Goal: Check status: Check status

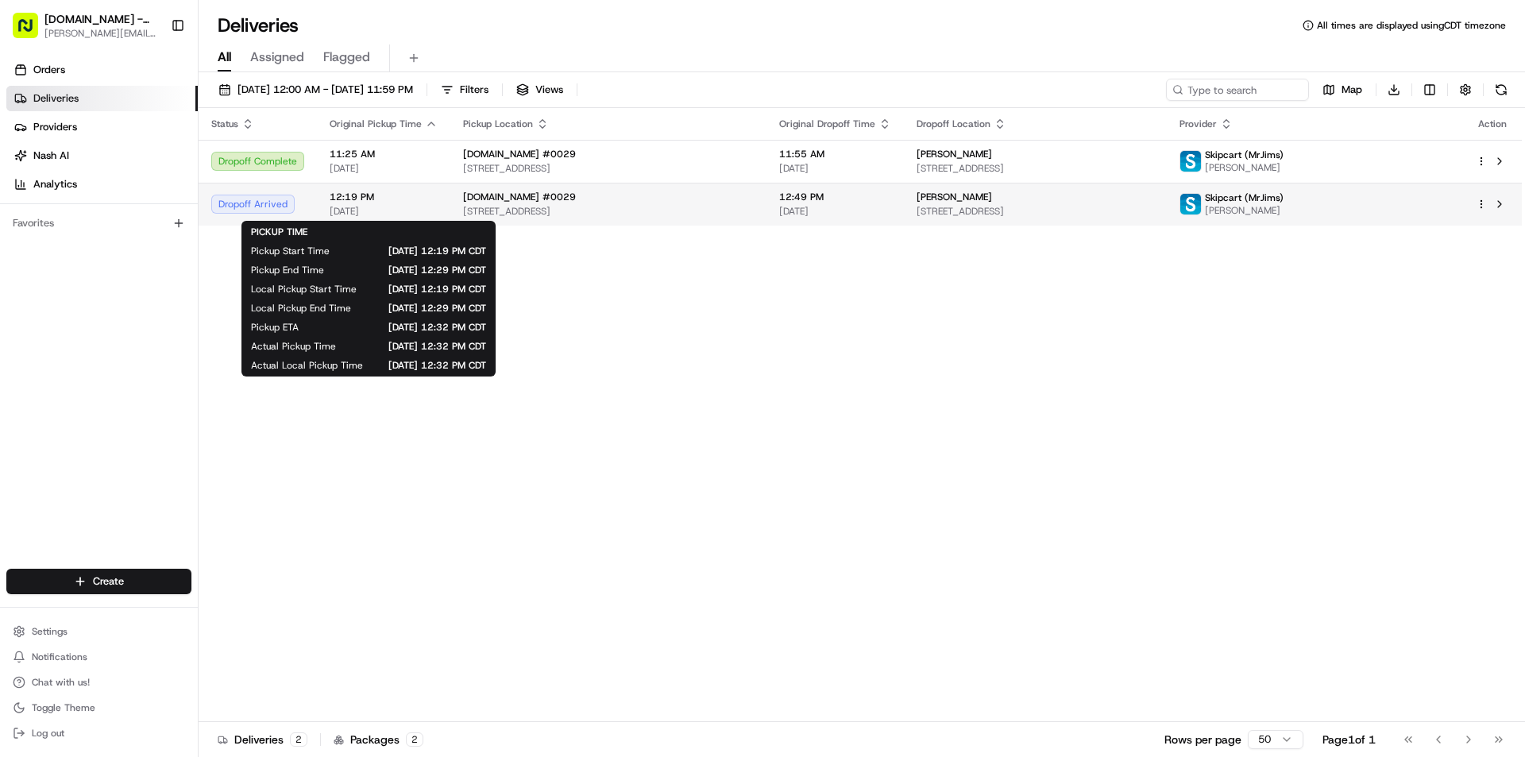
click at [408, 203] on span "12:19 PM" at bounding box center [384, 197] width 108 height 13
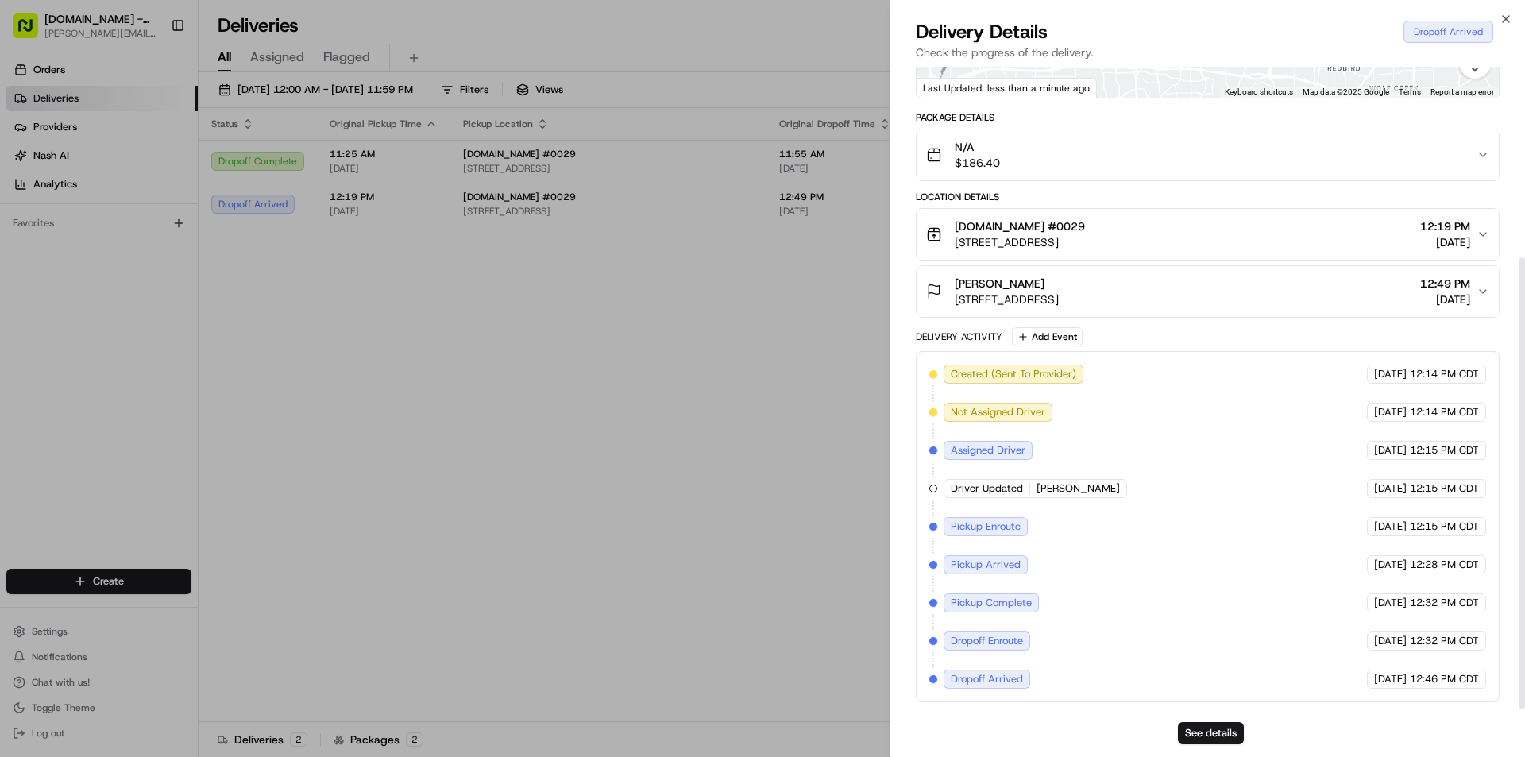
scroll to position [272, 0]
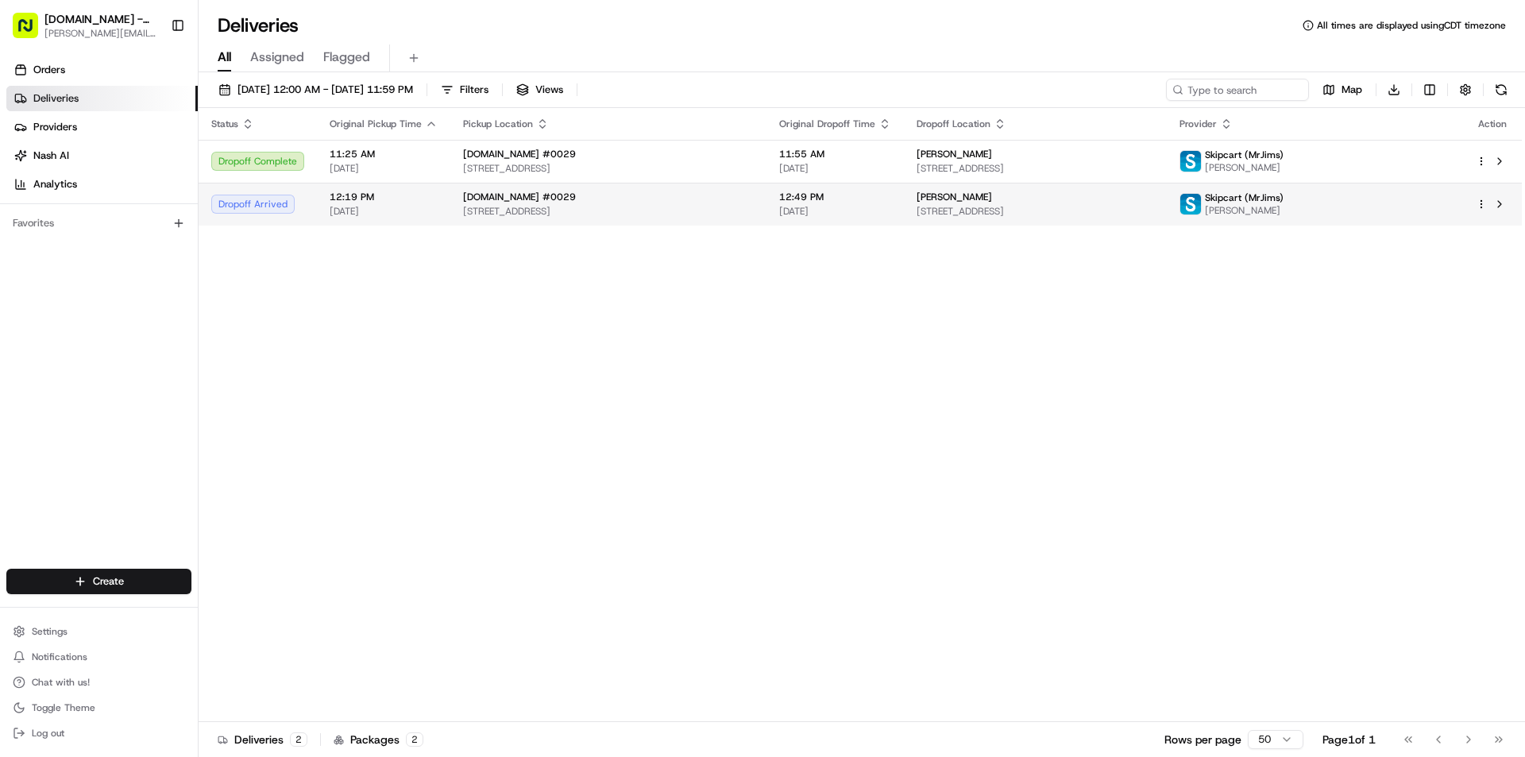
click at [820, 199] on span "12:49 PM" at bounding box center [835, 197] width 112 height 13
click at [1483, 205] on html "MrJims.Pizza - Grand Prairie darren.wick@hotmail.com Toggle Sidebar Orders Deli…" at bounding box center [762, 378] width 1525 height 757
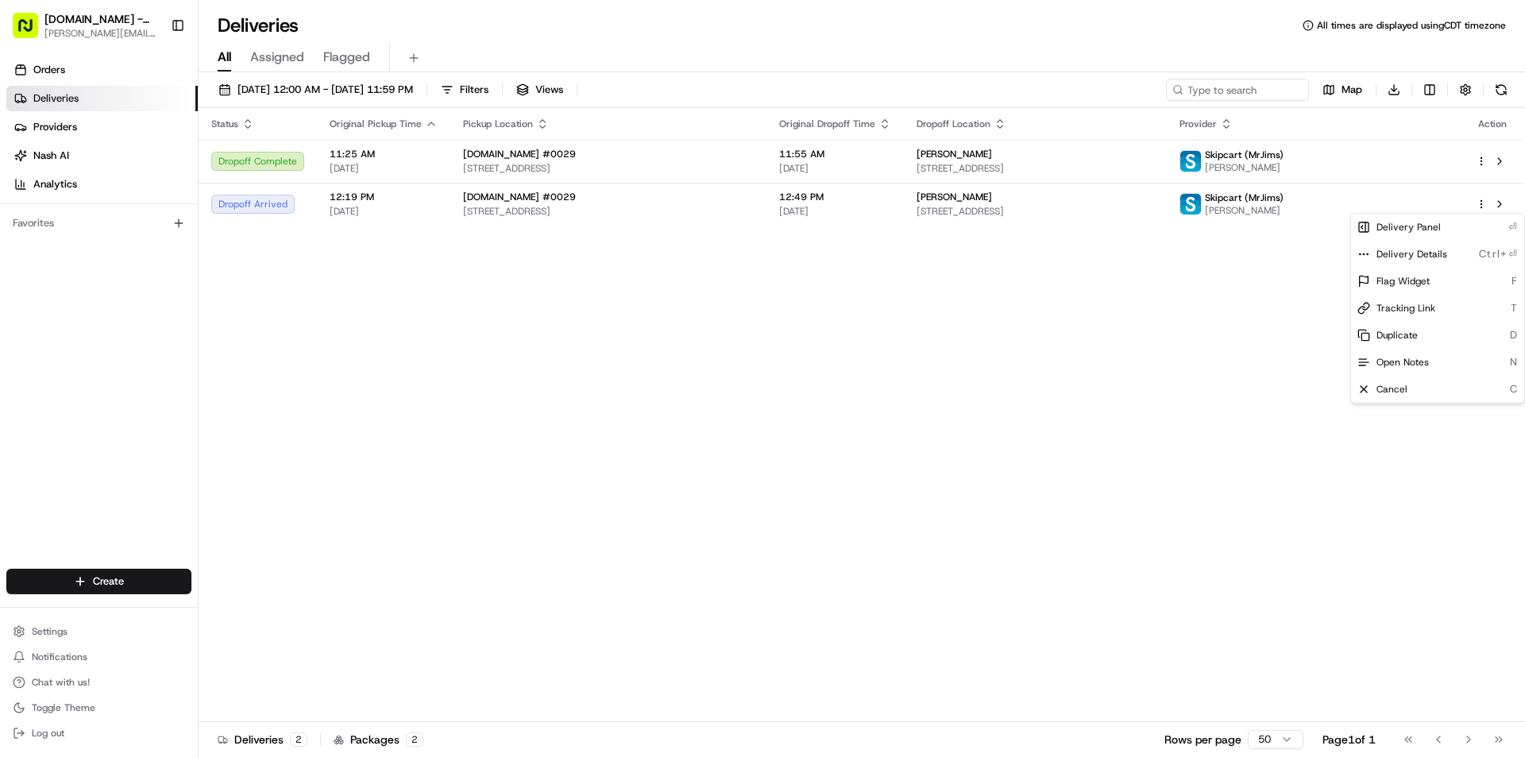
click at [1257, 346] on html "MrJims.Pizza - Grand Prairie darren.wick@hotmail.com Toggle Sidebar Orders Deli…" at bounding box center [762, 378] width 1525 height 757
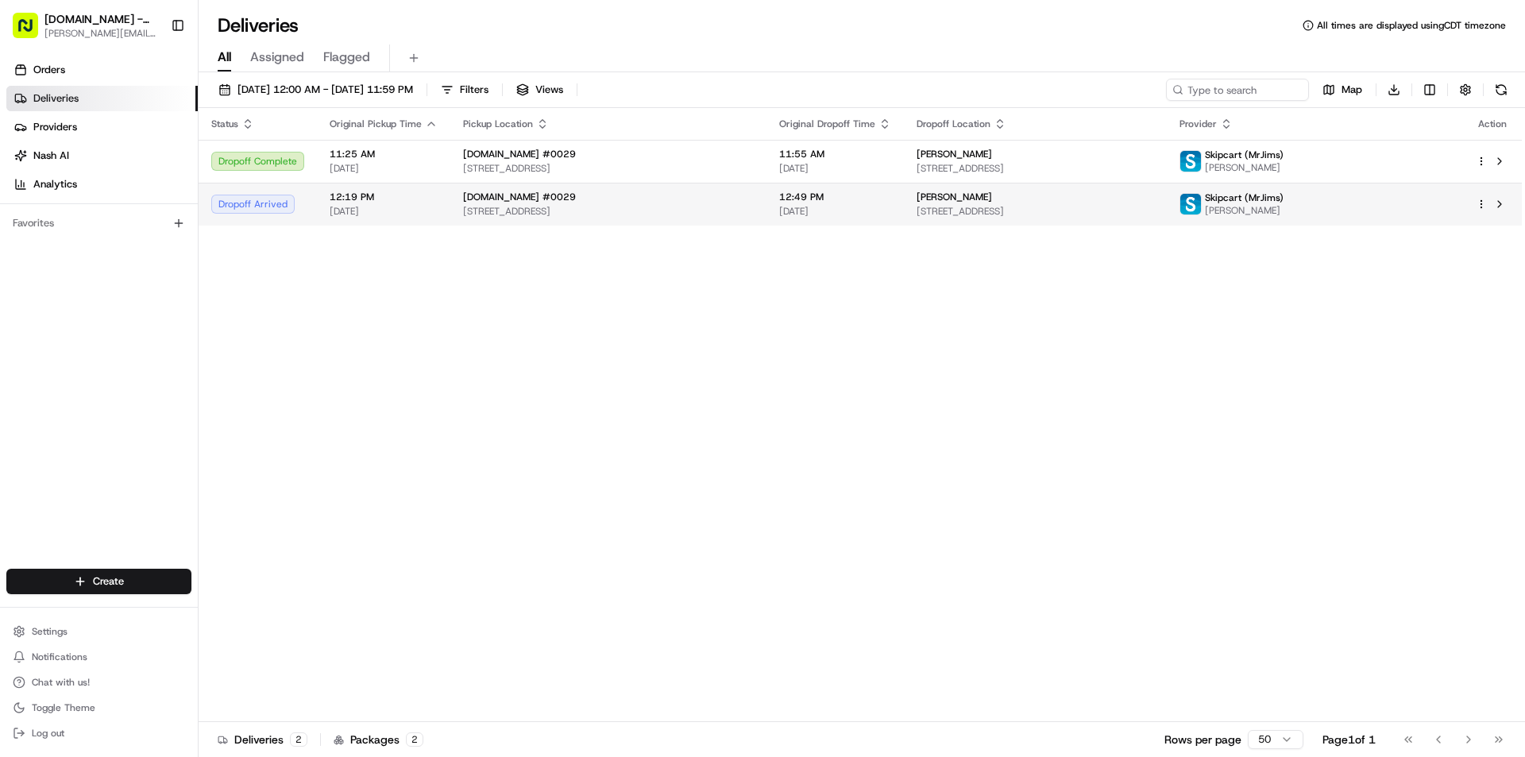
click at [1284, 197] on span "Skipcart (MrJims)" at bounding box center [1244, 197] width 79 height 13
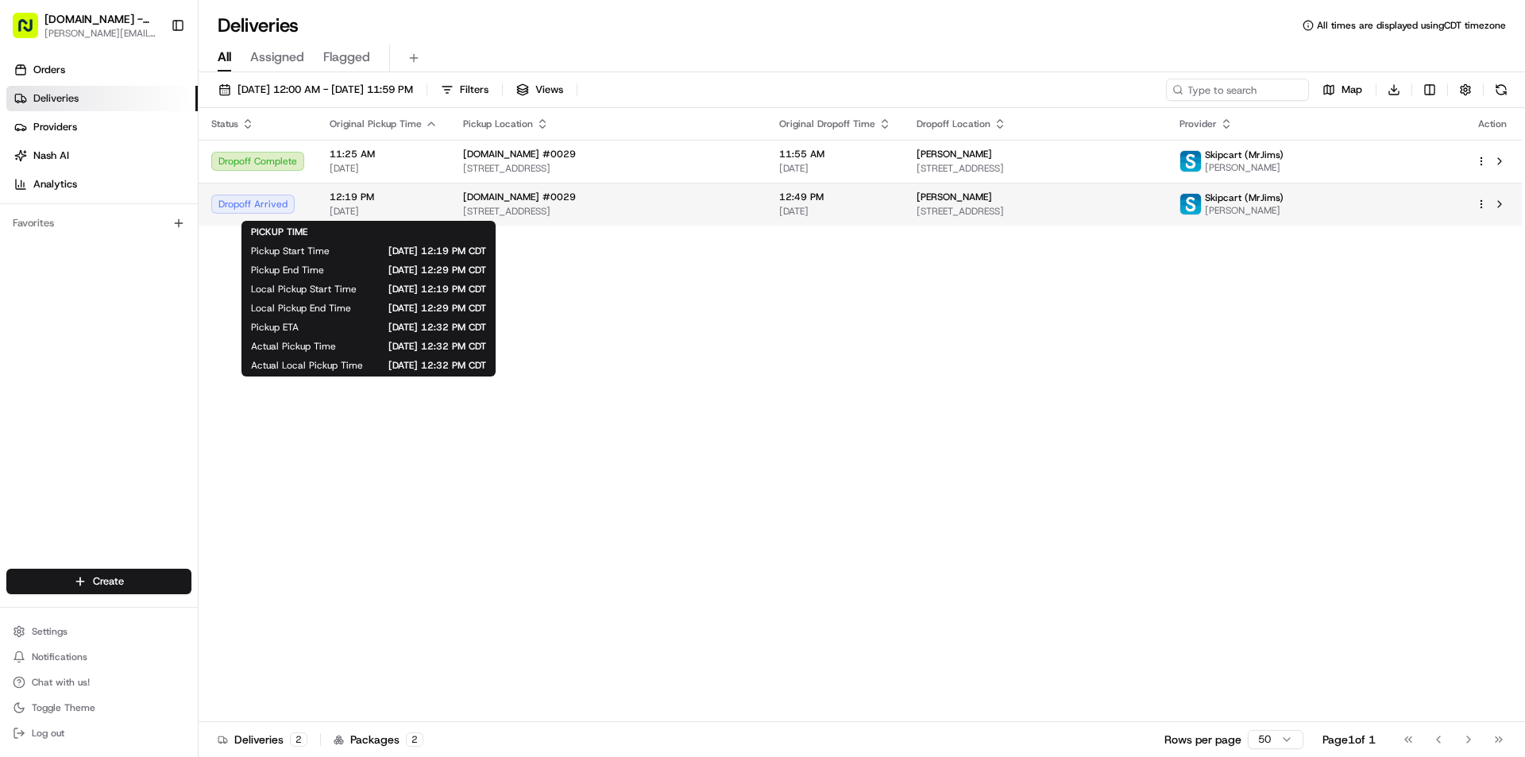
click at [386, 206] on span "[DATE]" at bounding box center [384, 211] width 108 height 13
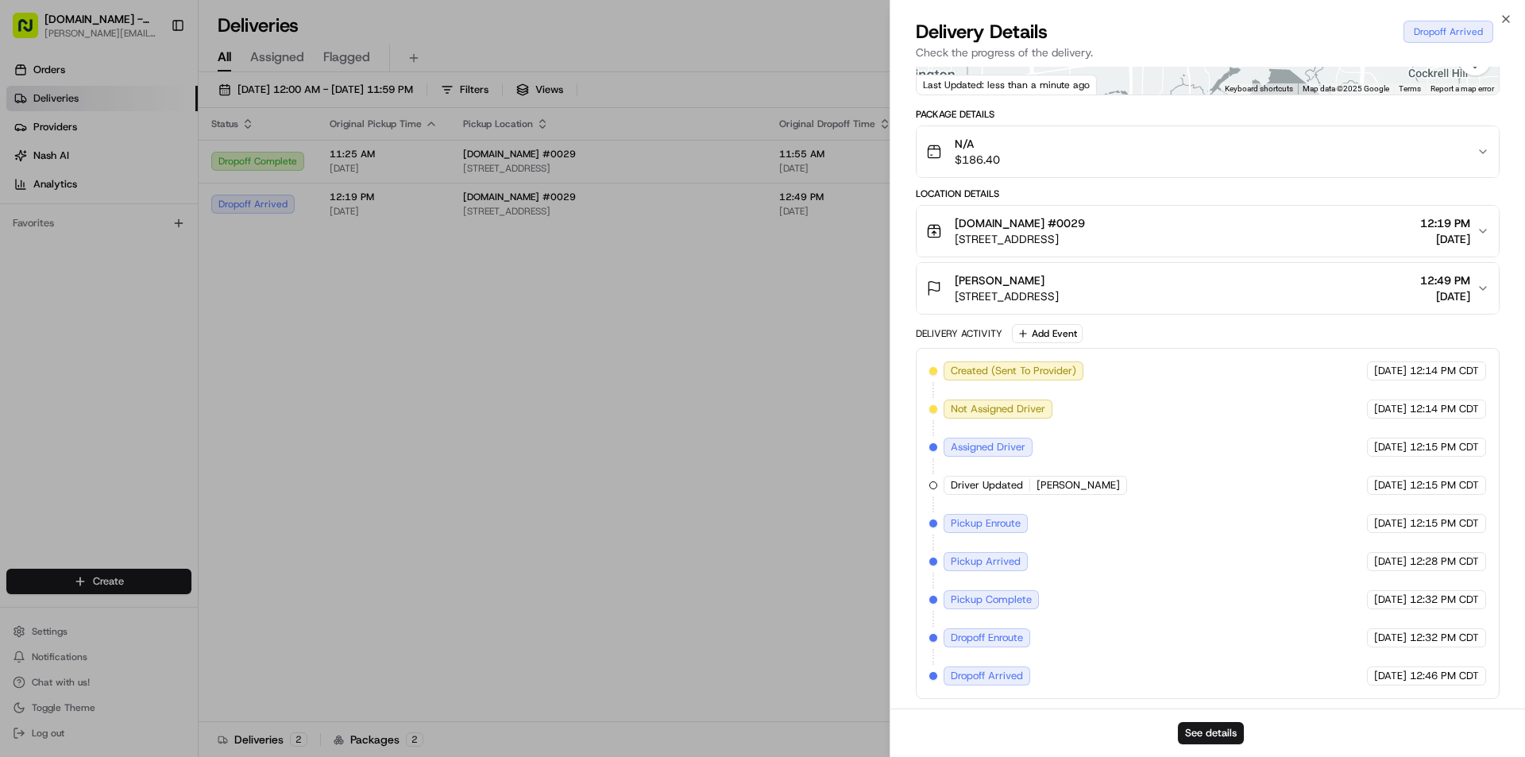
click at [1040, 717] on div "See details" at bounding box center [1207, 733] width 635 height 48
click at [1211, 733] on button "See details" at bounding box center [1211, 733] width 66 height 22
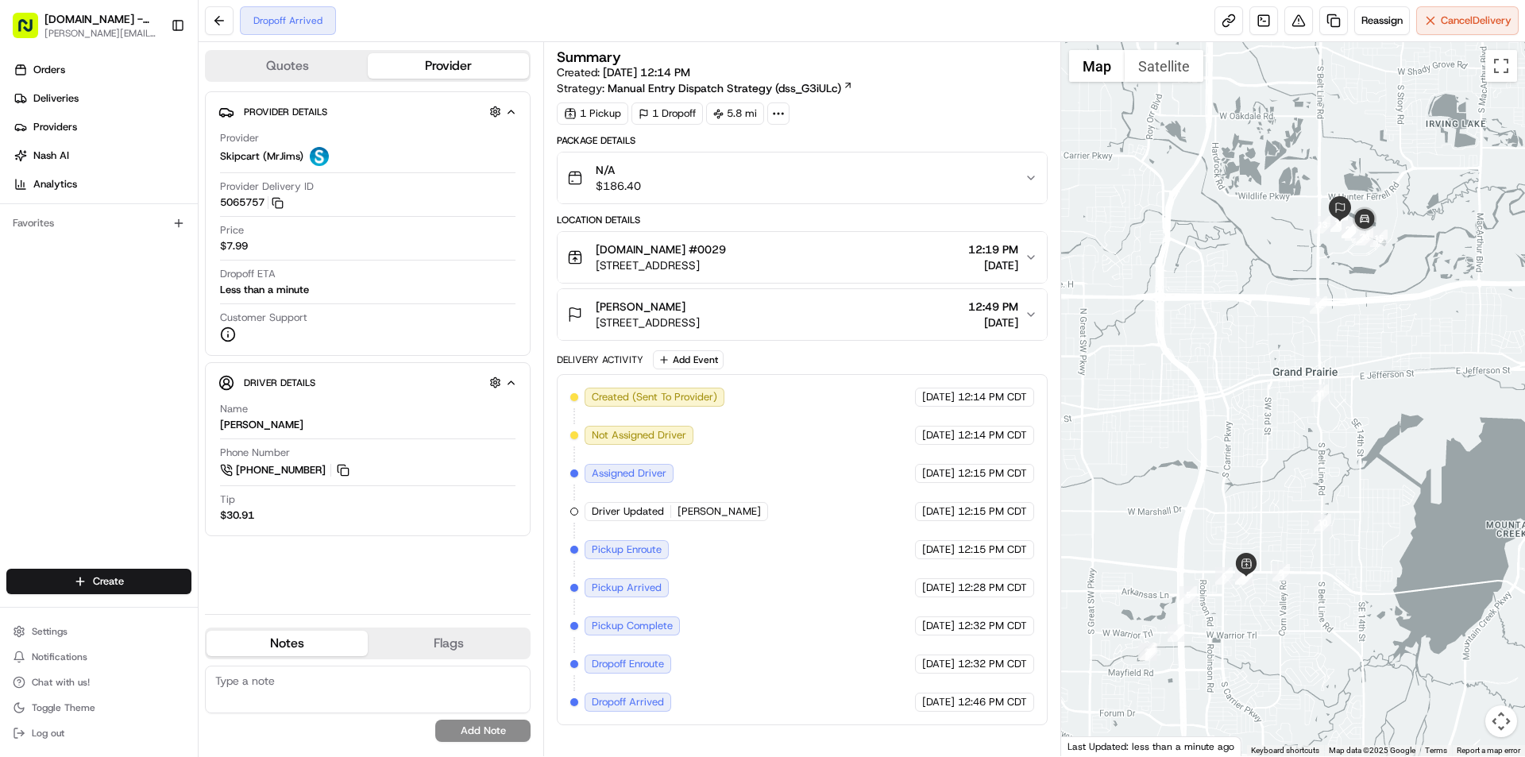
click at [136, 342] on div "Orders Deliveries Providers [PERSON_NAME] Analytics Favorites" at bounding box center [99, 314] width 198 height 527
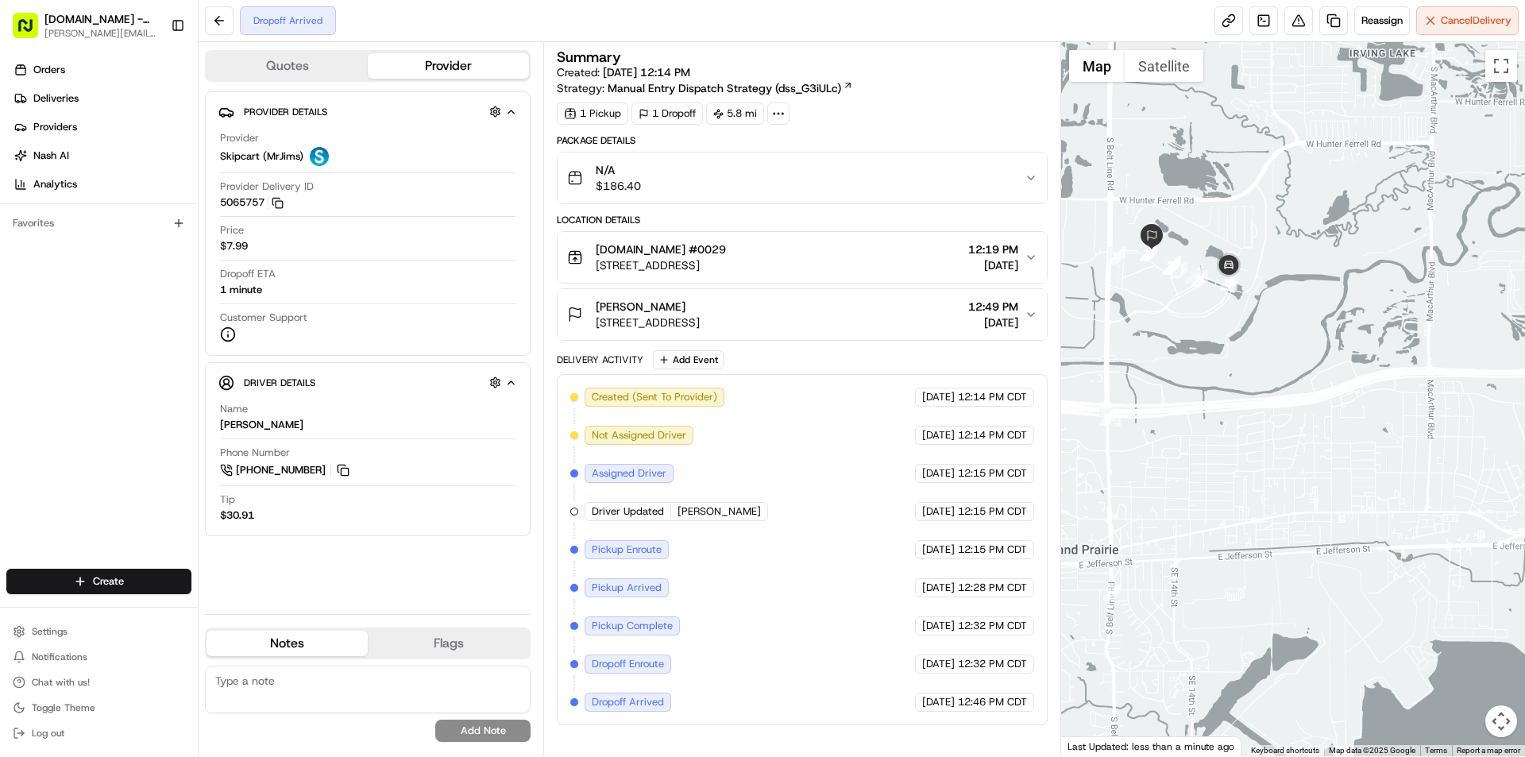
drag, startPoint x: 1319, startPoint y: 214, endPoint x: 1101, endPoint y: 320, distance: 241.9
click at [1101, 320] on div at bounding box center [1293, 399] width 465 height 714
click at [937, 23] on div "Dropoff Arrived Reassign Cancel Delivery" at bounding box center [862, 21] width 1327 height 42
click at [891, 21] on div "Dropoff Arrived Reassign Cancel Delivery" at bounding box center [862, 21] width 1327 height 42
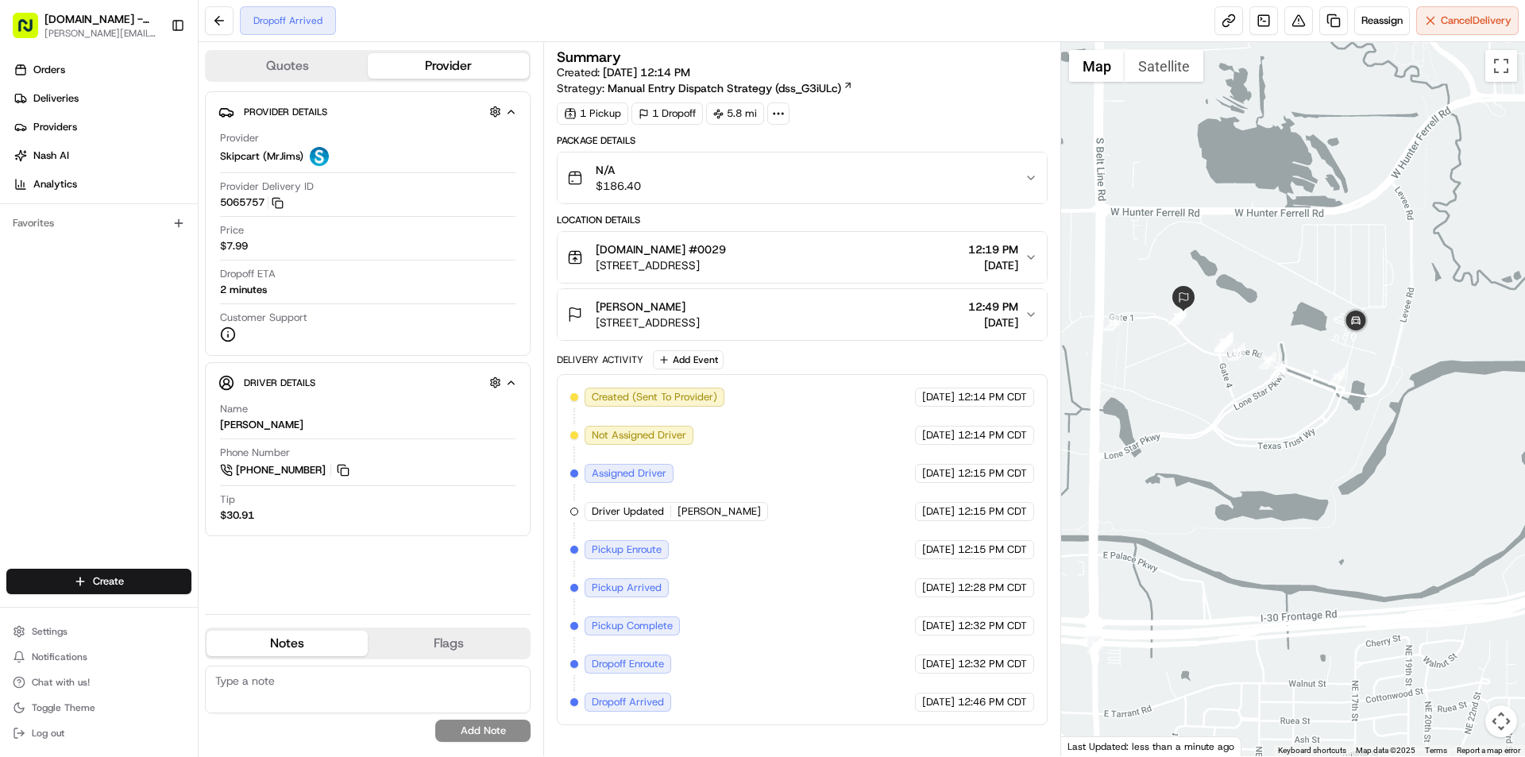
drag, startPoint x: 1209, startPoint y: 446, endPoint x: 1271, endPoint y: 436, distance: 62.8
click at [1271, 436] on div at bounding box center [1293, 399] width 465 height 714
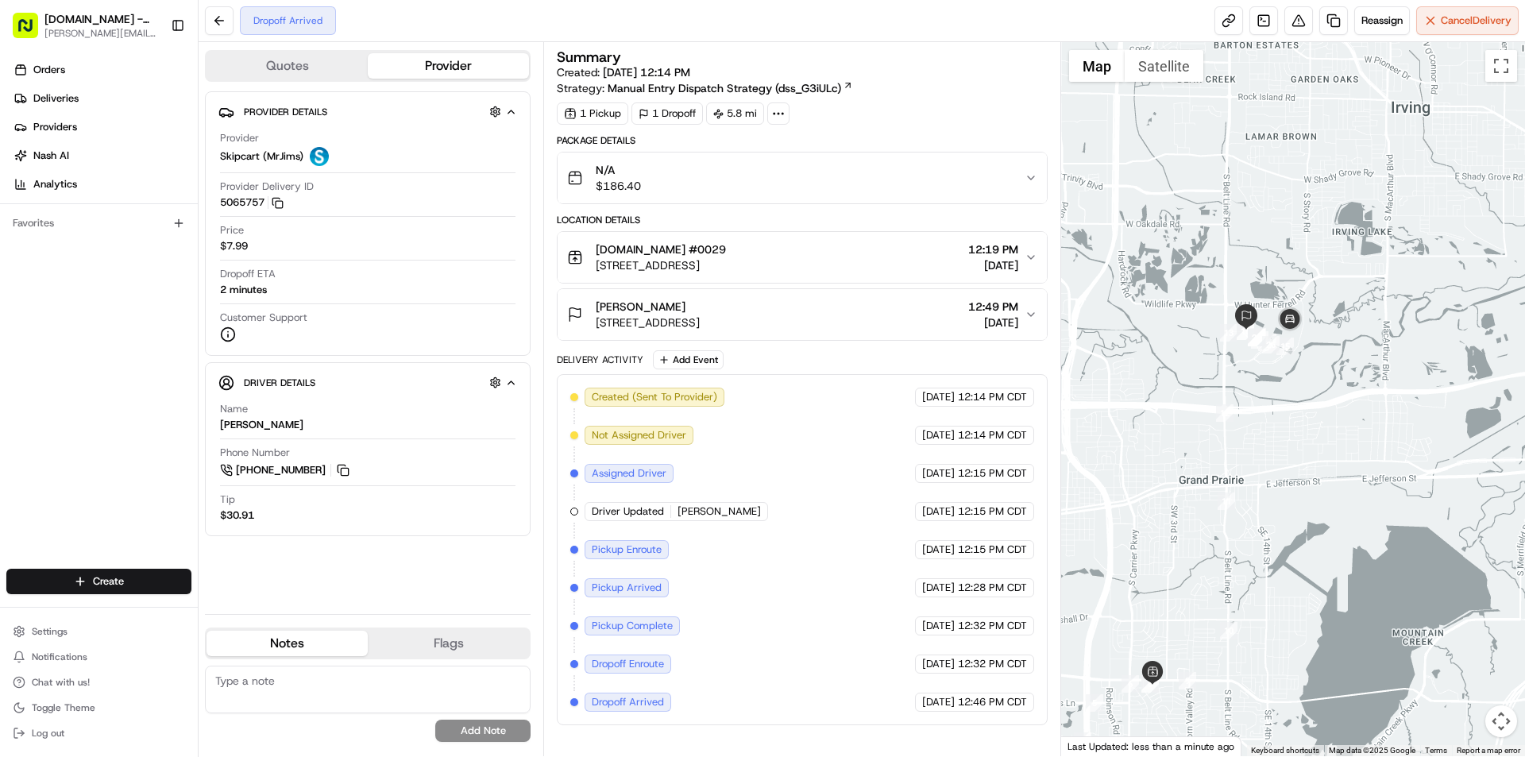
drag, startPoint x: 1200, startPoint y: 605, endPoint x: 1306, endPoint y: 404, distance: 227.8
click at [1306, 404] on div at bounding box center [1293, 399] width 465 height 714
click at [629, 705] on span "Dropoff Arrived" at bounding box center [628, 702] width 72 height 14
click at [973, 707] on span "12:46 PM CDT" at bounding box center [992, 702] width 69 height 14
click at [1017, 700] on span "12:46 PM CDT" at bounding box center [992, 702] width 69 height 14
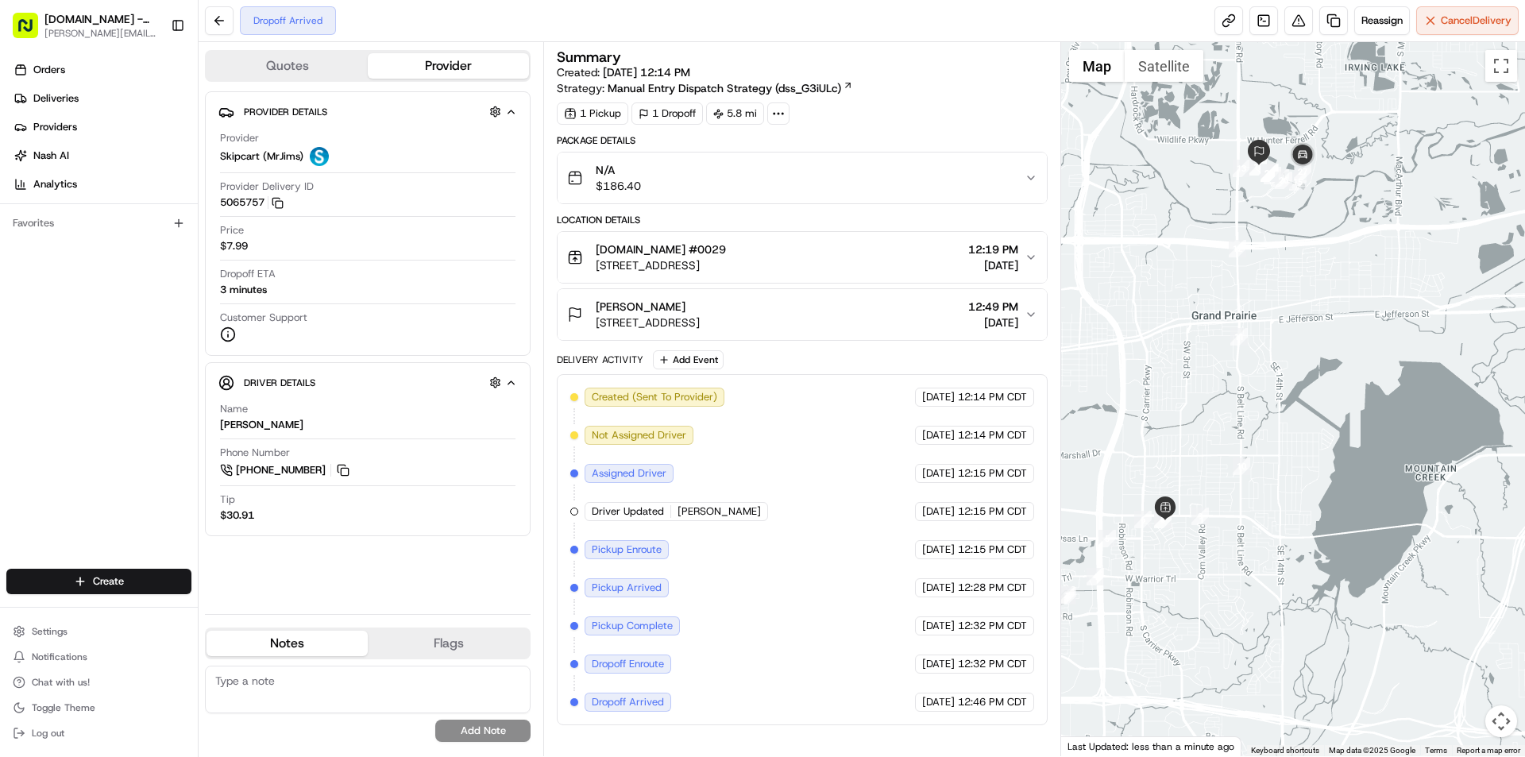
drag, startPoint x: 1176, startPoint y: 619, endPoint x: 1188, endPoint y: 442, distance: 176.8
click at [1188, 443] on div at bounding box center [1293, 399] width 465 height 714
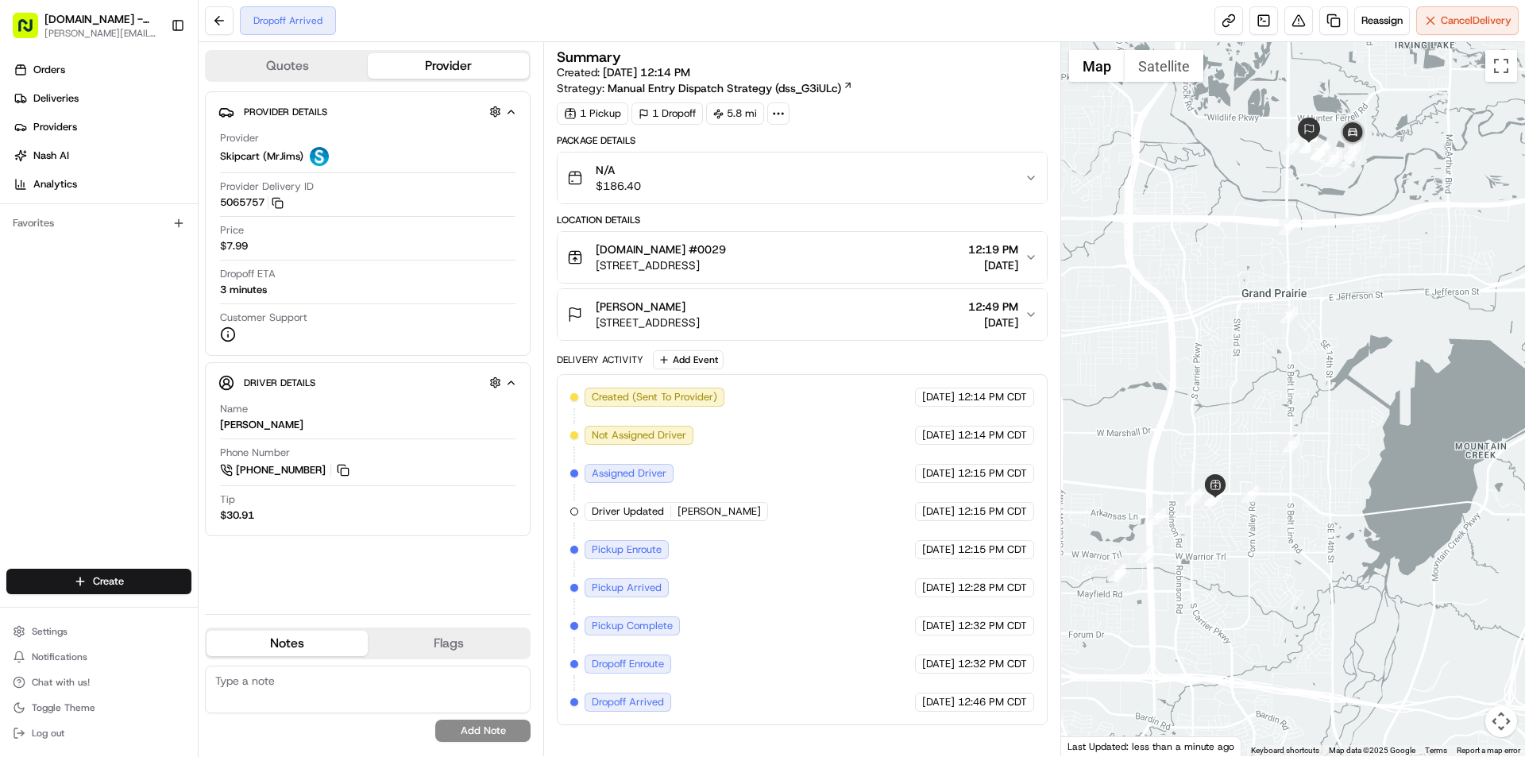
drag, startPoint x: 1173, startPoint y: 543, endPoint x: 1234, endPoint y: 532, distance: 61.4
click at [1234, 532] on div at bounding box center [1293, 399] width 465 height 714
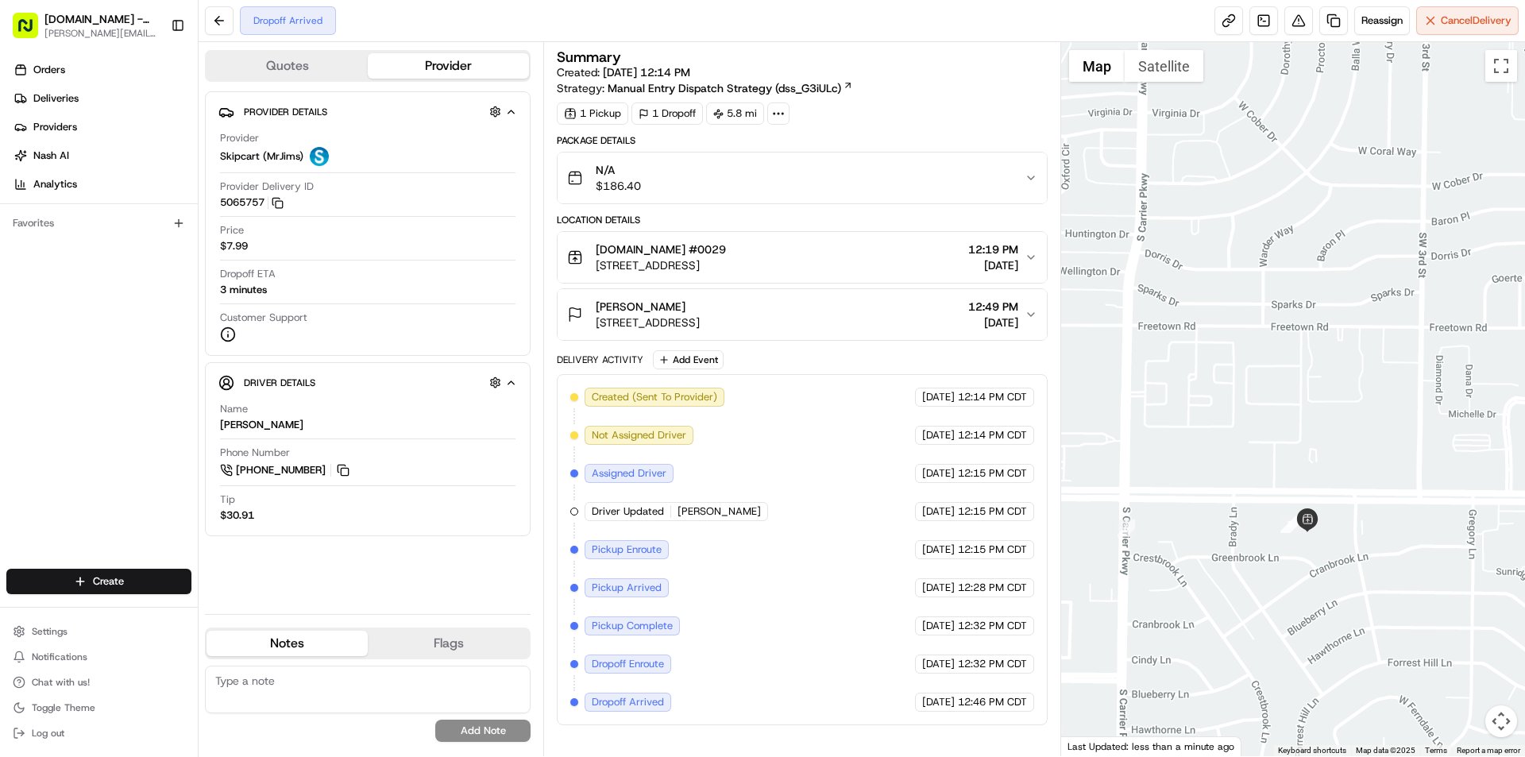
drag, startPoint x: 1186, startPoint y: 588, endPoint x: 1304, endPoint y: 566, distance: 120.4
click at [1304, 566] on div at bounding box center [1293, 399] width 465 height 714
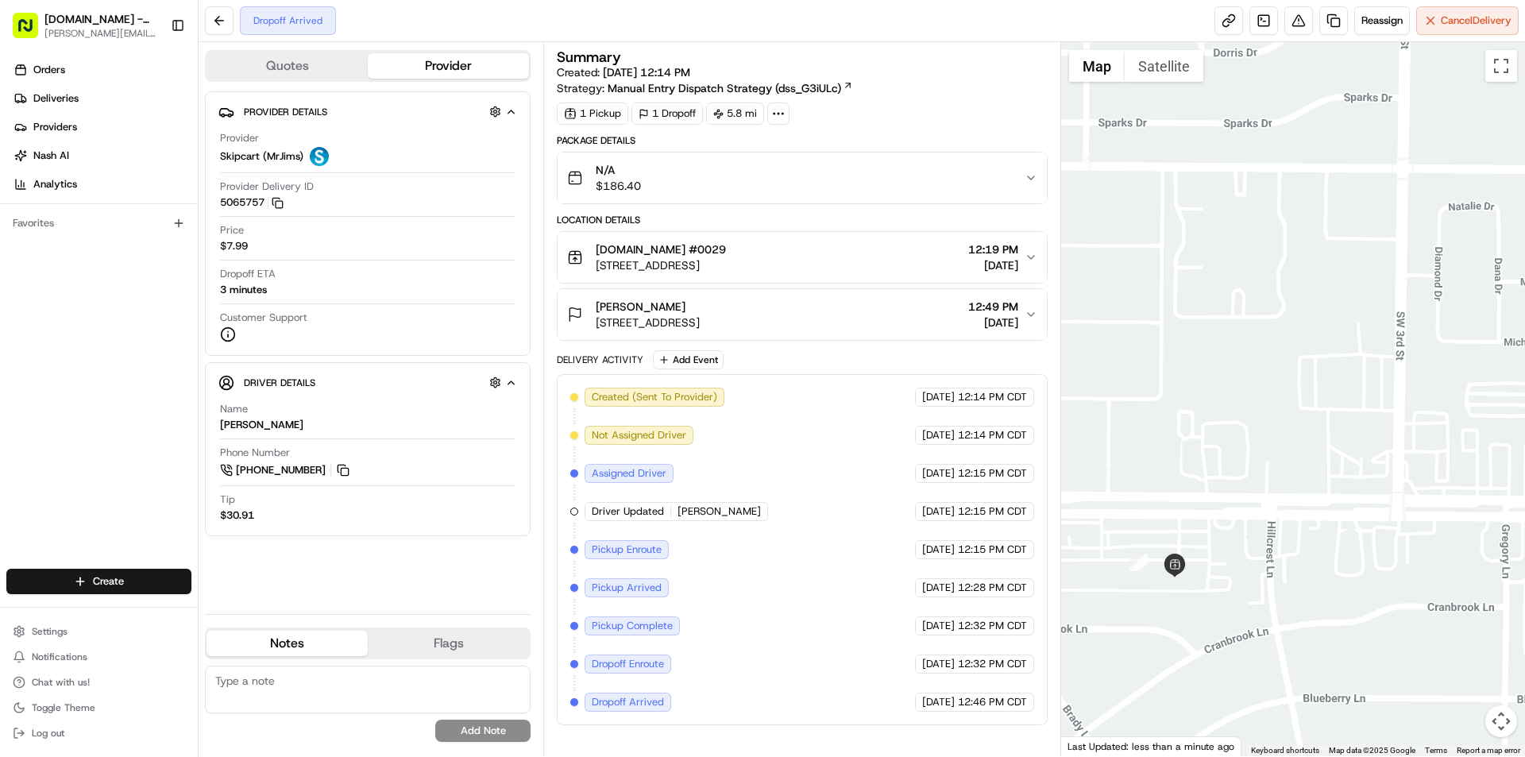
drag, startPoint x: 1337, startPoint y: 508, endPoint x: 1095, endPoint y: 605, distance: 259.9
click at [1095, 605] on div at bounding box center [1293, 399] width 465 height 714
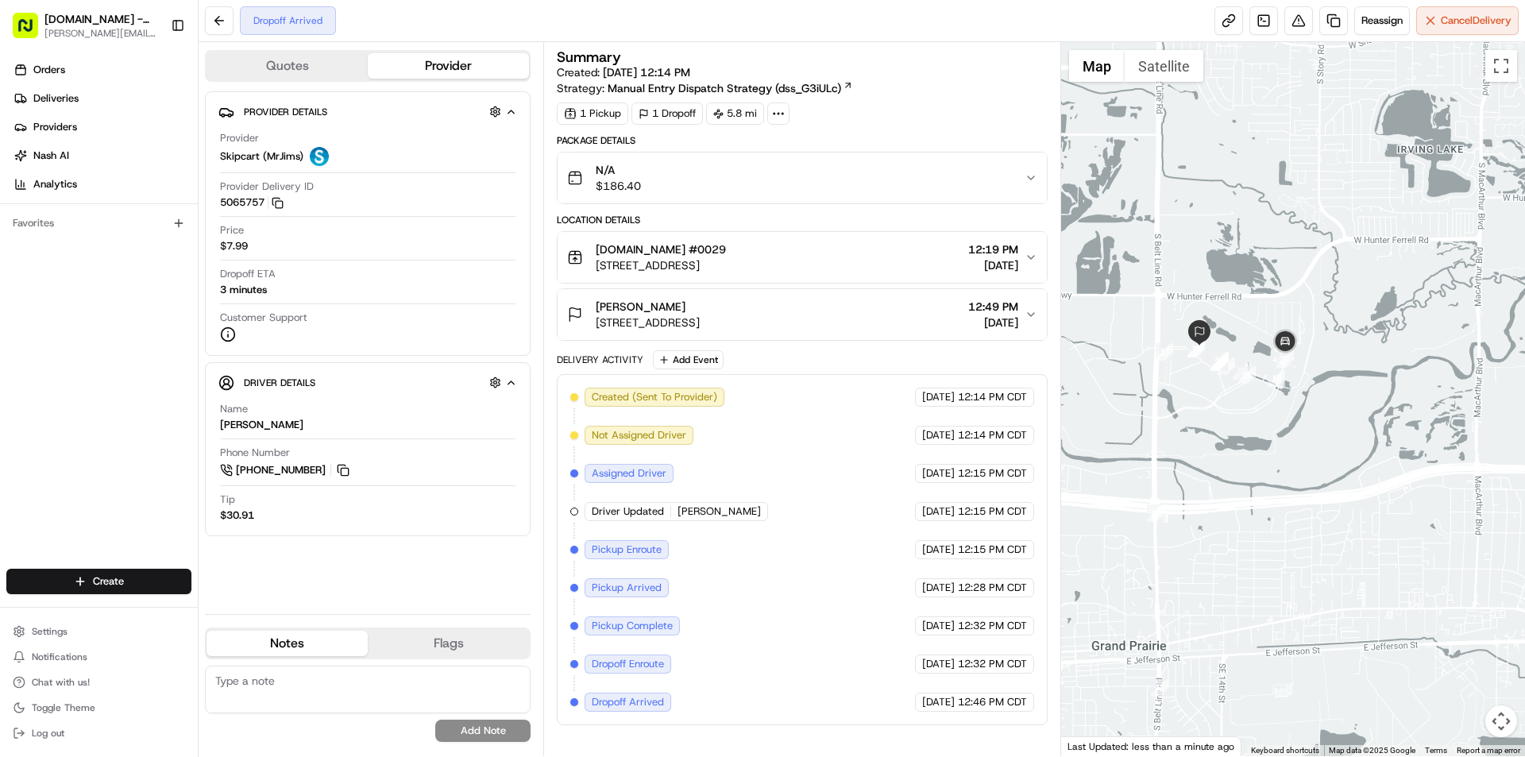
drag, startPoint x: 1199, startPoint y: 335, endPoint x: 1229, endPoint y: 429, distance: 98.2
click at [1229, 429] on div at bounding box center [1293, 399] width 465 height 714
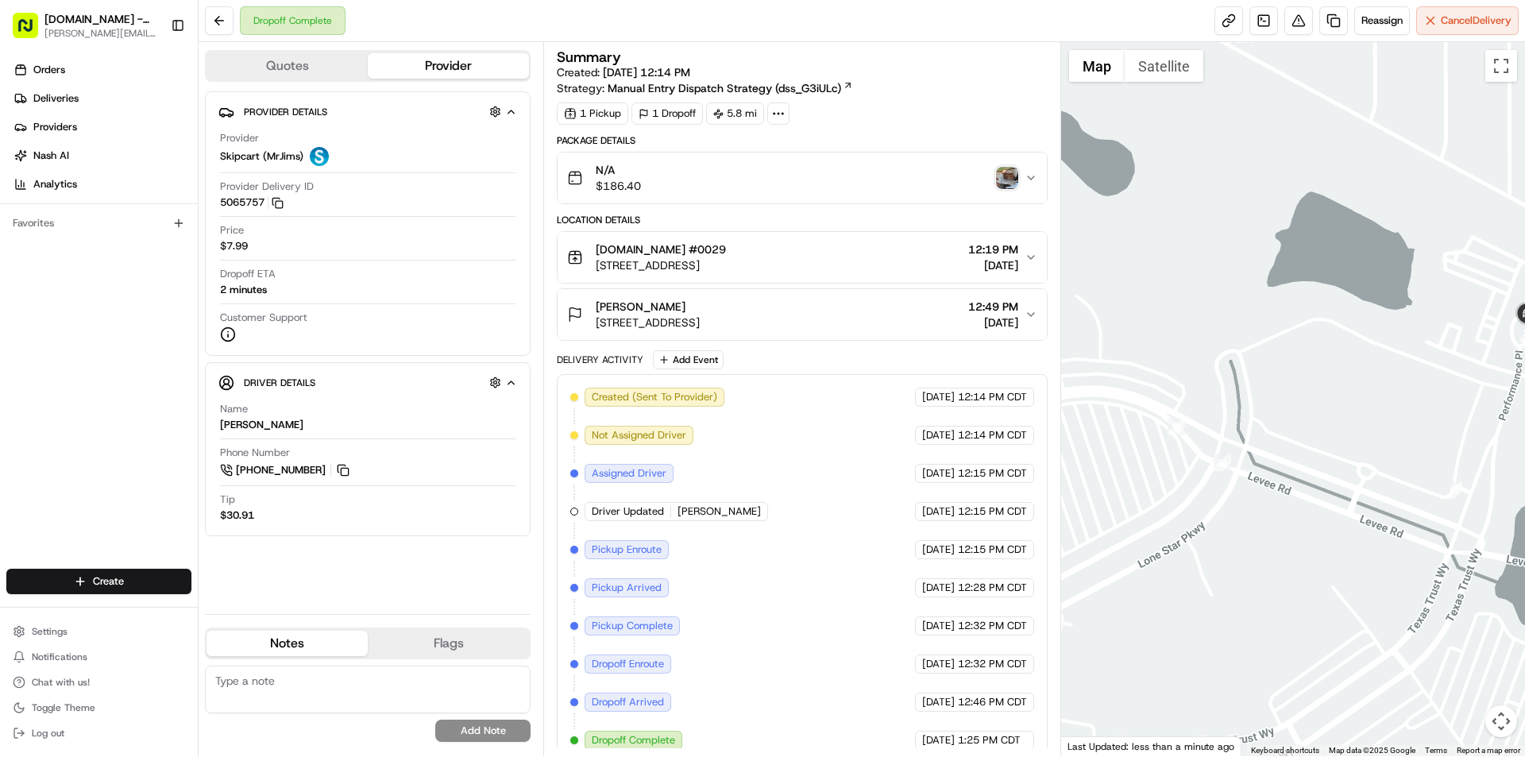
drag, startPoint x: 1244, startPoint y: 404, endPoint x: 1424, endPoint y: 374, distance: 182.0
click at [1422, 377] on div at bounding box center [1293, 399] width 465 height 714
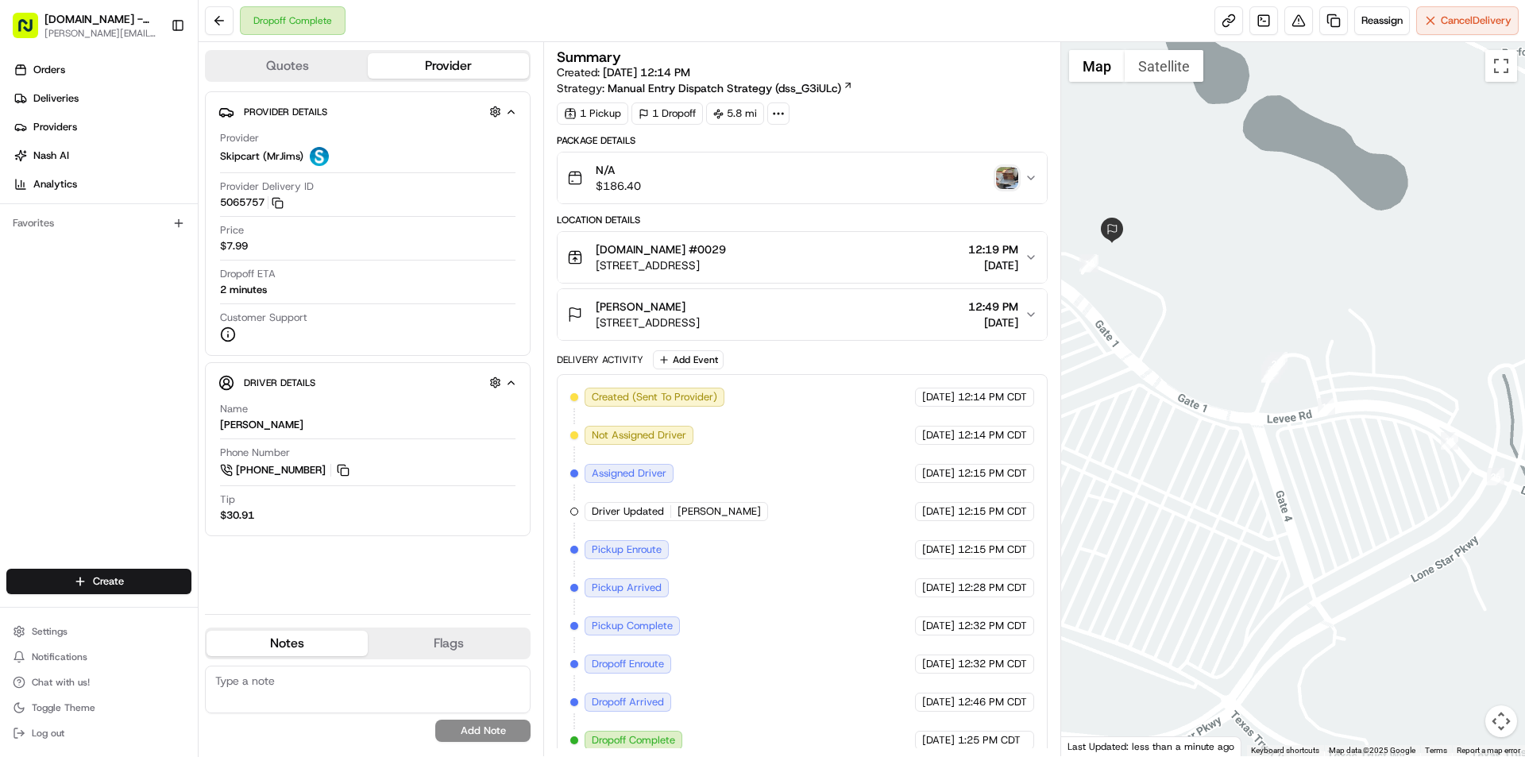
drag, startPoint x: 1230, startPoint y: 372, endPoint x: 1436, endPoint y: 409, distance: 209.1
click at [1436, 409] on div at bounding box center [1293, 399] width 465 height 714
drag, startPoint x: 1272, startPoint y: 382, endPoint x: 1228, endPoint y: 392, distance: 44.9
click at [1293, 400] on div at bounding box center [1525, 400] width 465 height 0
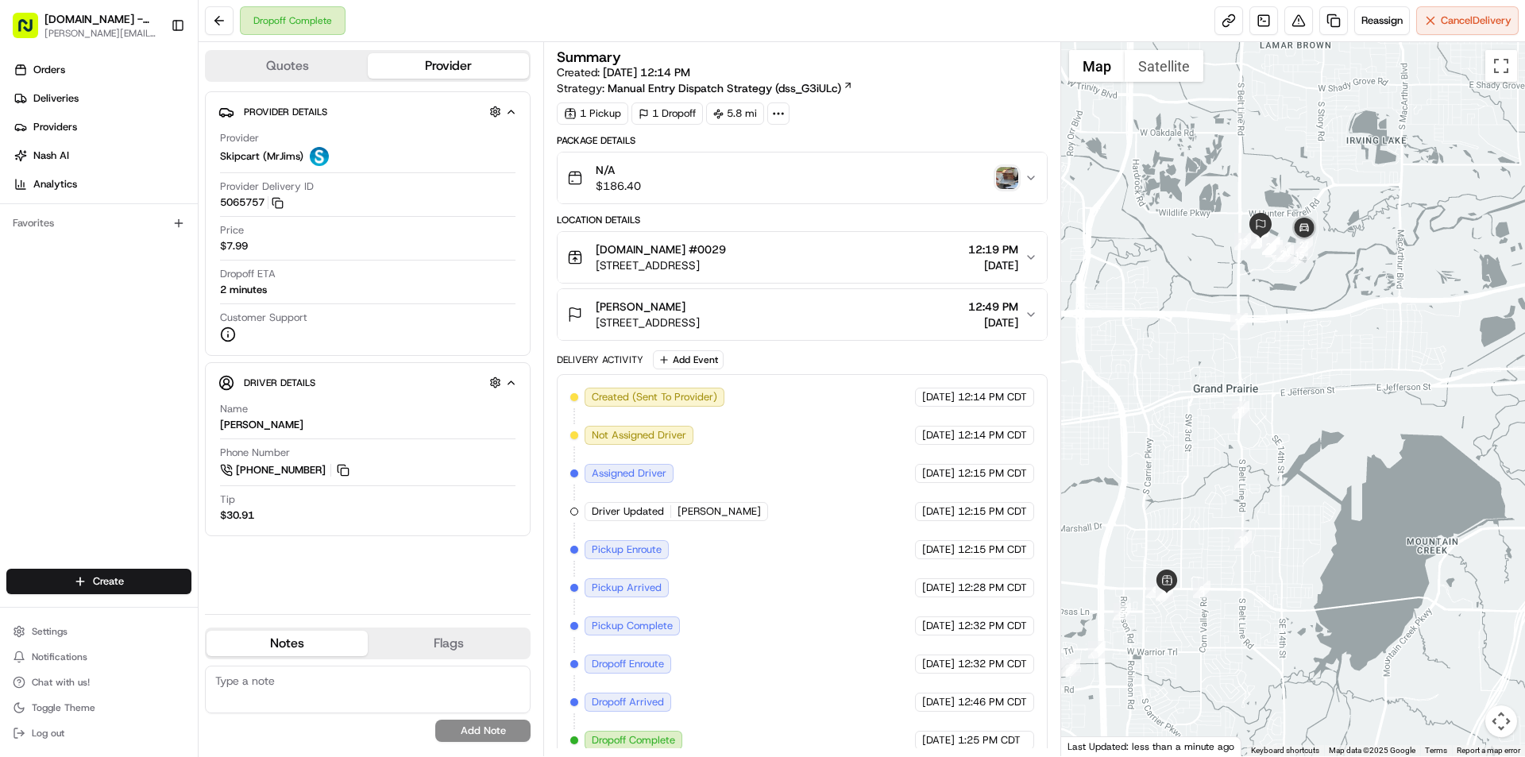
drag, startPoint x: 1218, startPoint y: 458, endPoint x: 1271, endPoint y: 355, distance: 116.2
click at [1266, 318] on div at bounding box center [1293, 399] width 465 height 714
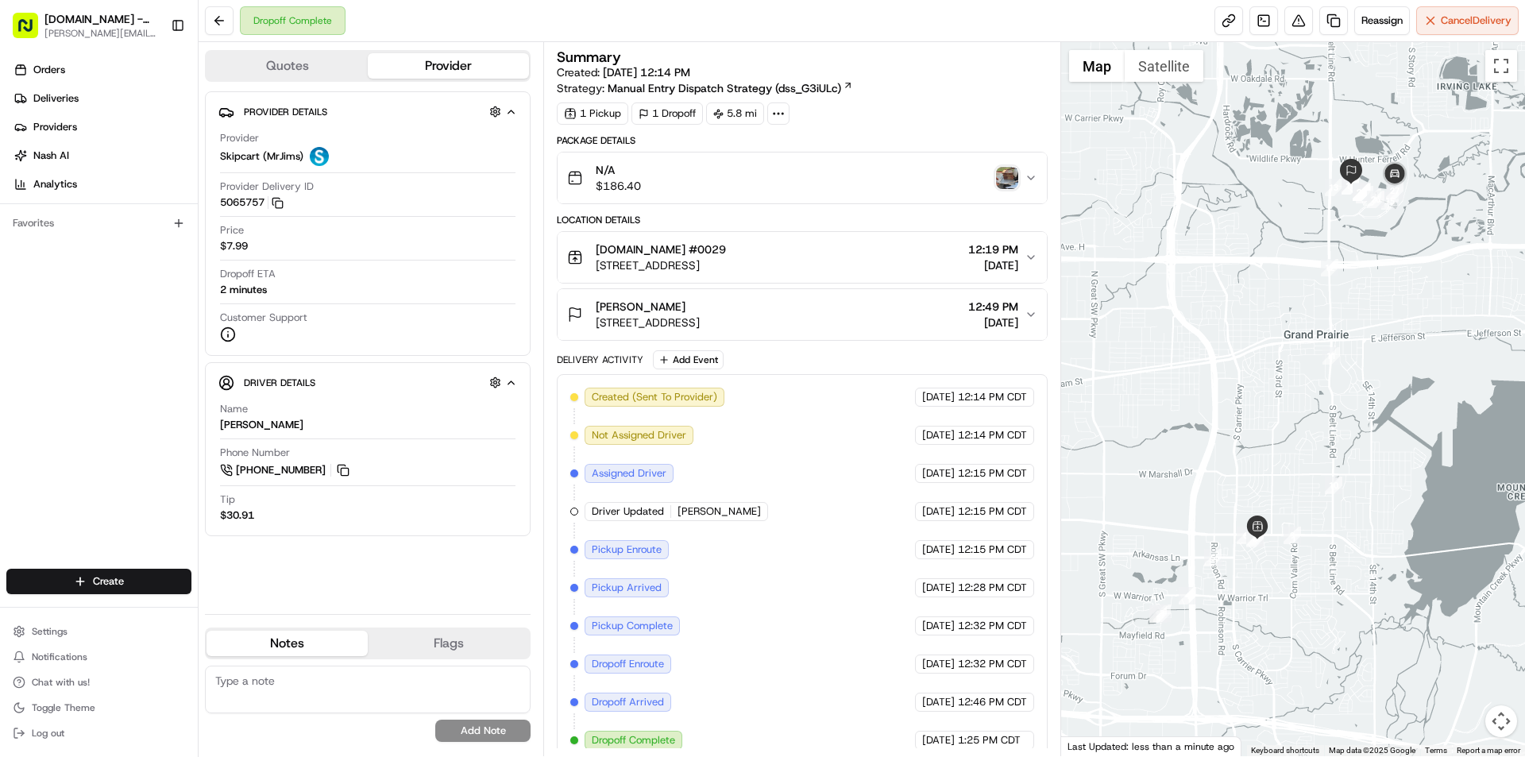
drag, startPoint x: 1252, startPoint y: 347, endPoint x: 1314, endPoint y: 305, distance: 74.9
click at [1314, 305] on div at bounding box center [1293, 399] width 465 height 714
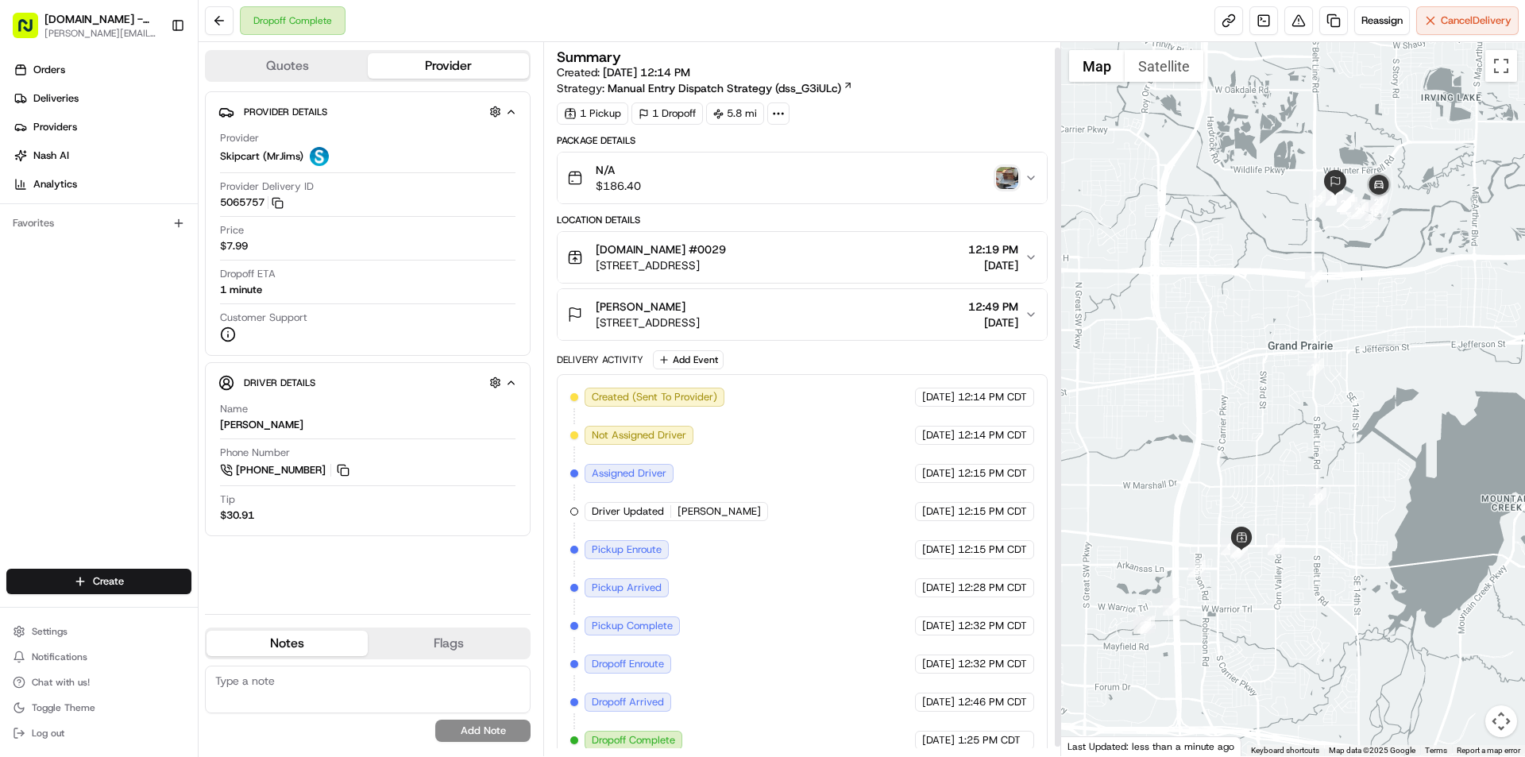
scroll to position [15, 0]
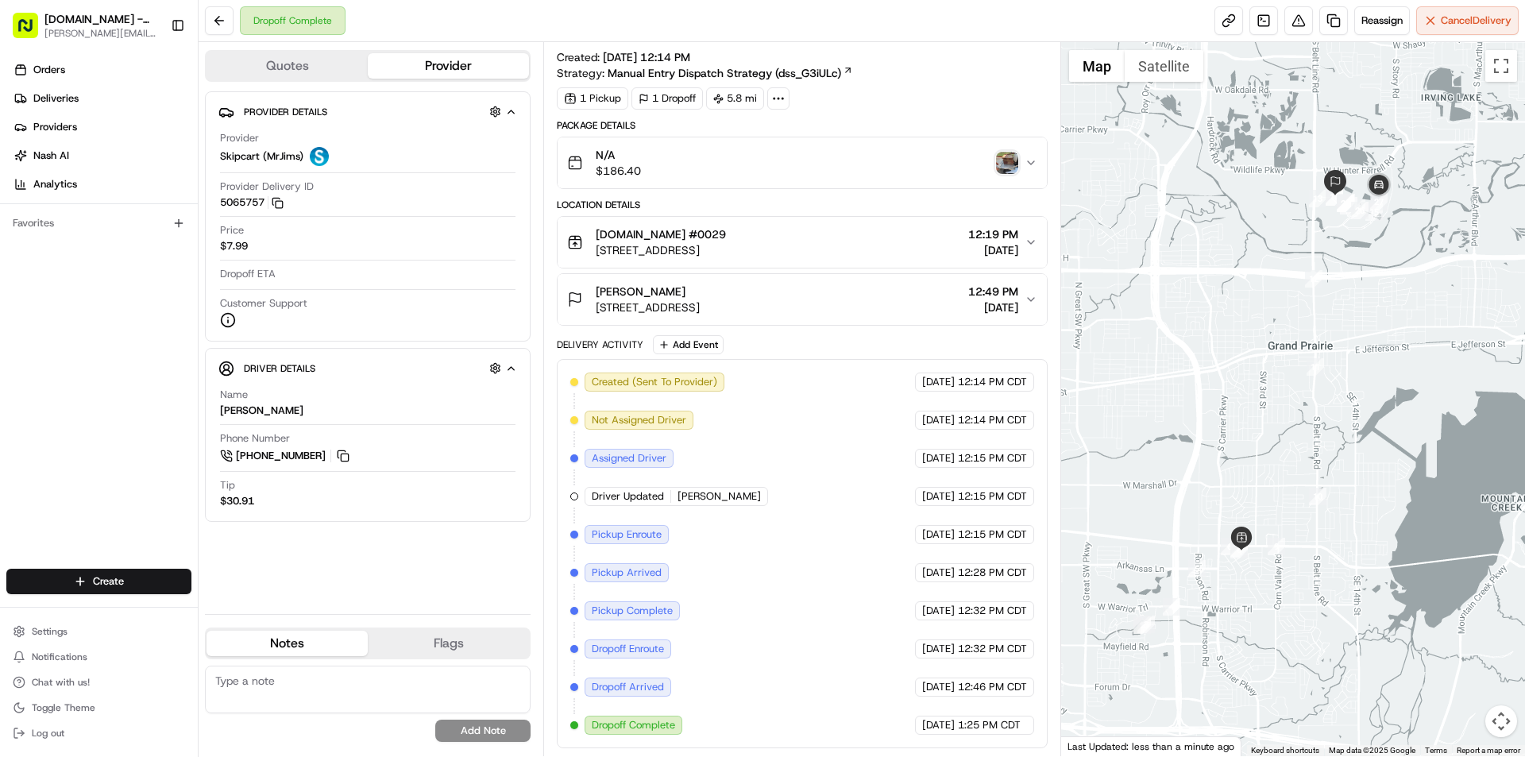
click at [1031, 165] on icon "button" at bounding box center [1031, 162] width 13 height 13
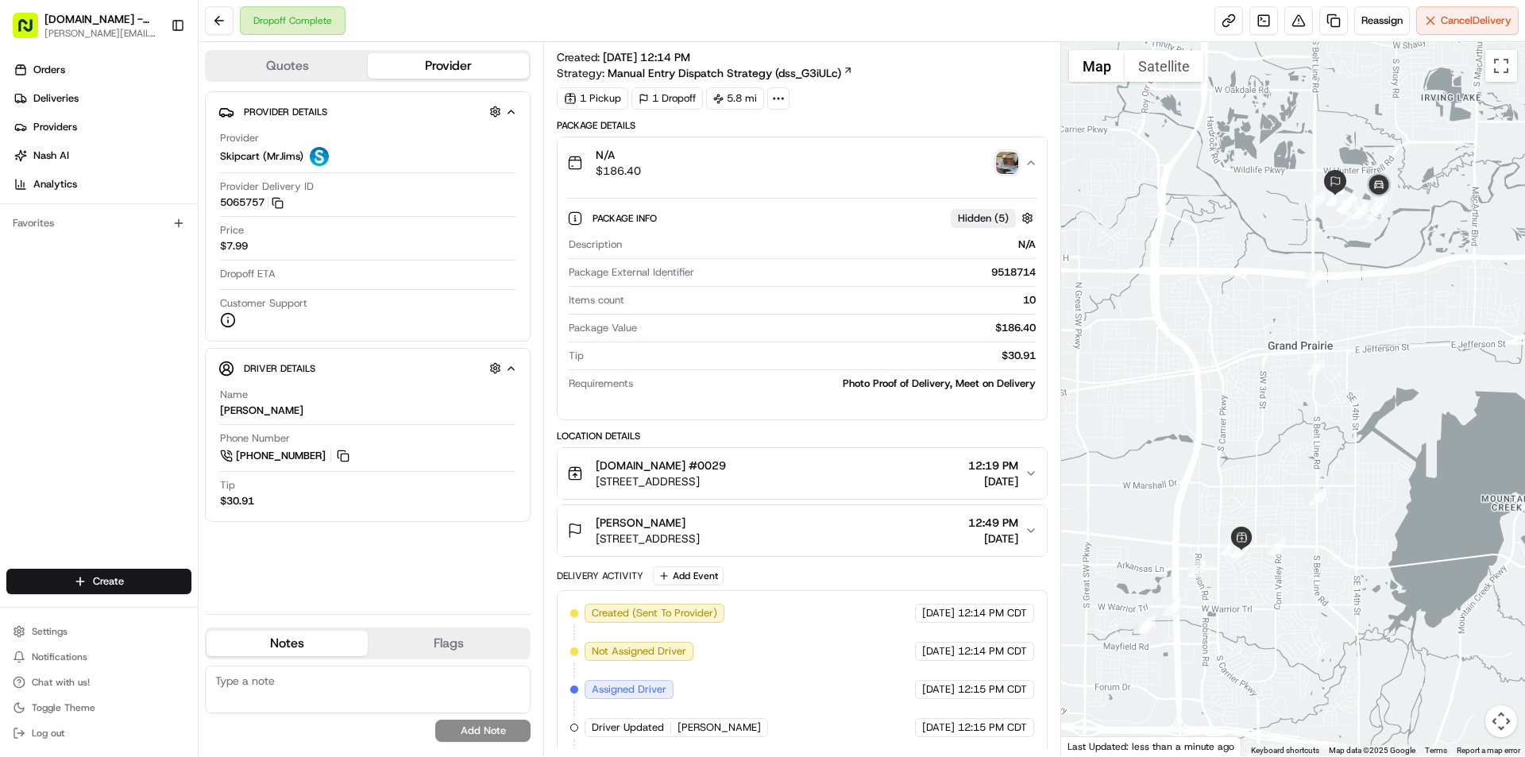
click at [1006, 161] on img "button" at bounding box center [1007, 163] width 22 height 22
